Goal: Find specific page/section: Find specific page/section

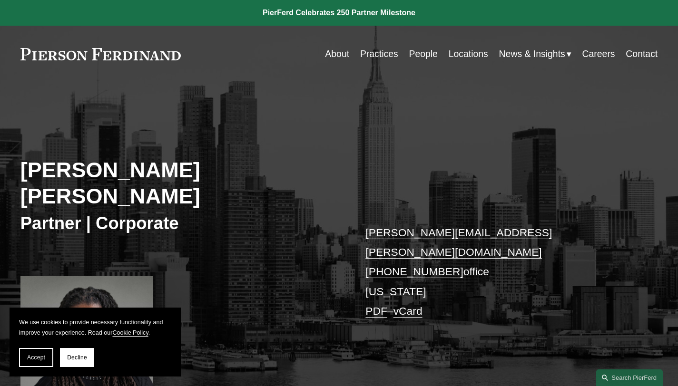
click at [80, 362] on button "Decline" at bounding box center [77, 357] width 34 height 19
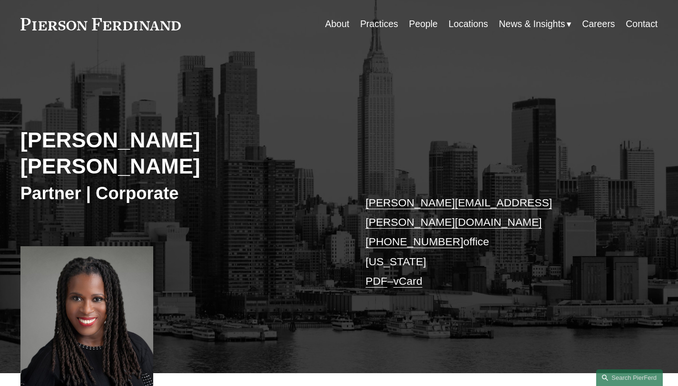
scroll to position [30, 0]
click at [372, 23] on link "Practices" at bounding box center [379, 23] width 38 height 19
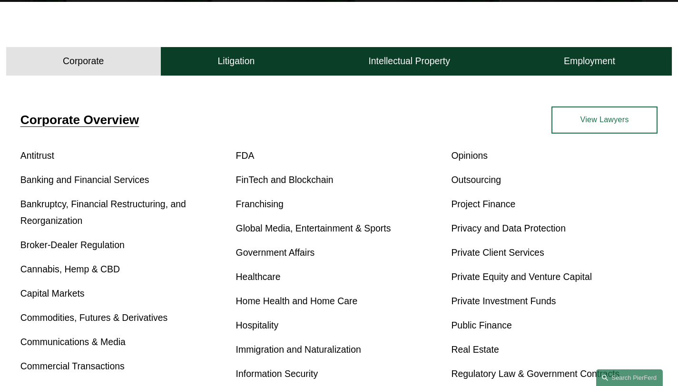
scroll to position [243, 0]
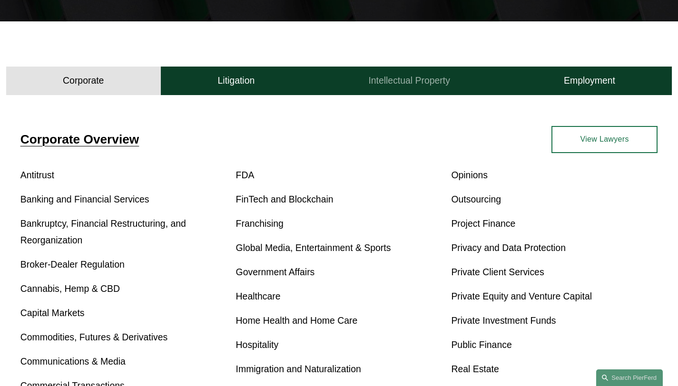
click at [406, 83] on h4 "Intellectual Property" at bounding box center [409, 81] width 82 height 12
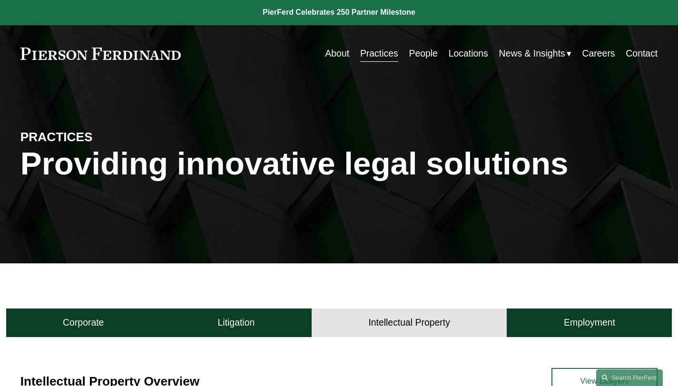
scroll to position [0, 0]
